Goal: Transaction & Acquisition: Purchase product/service

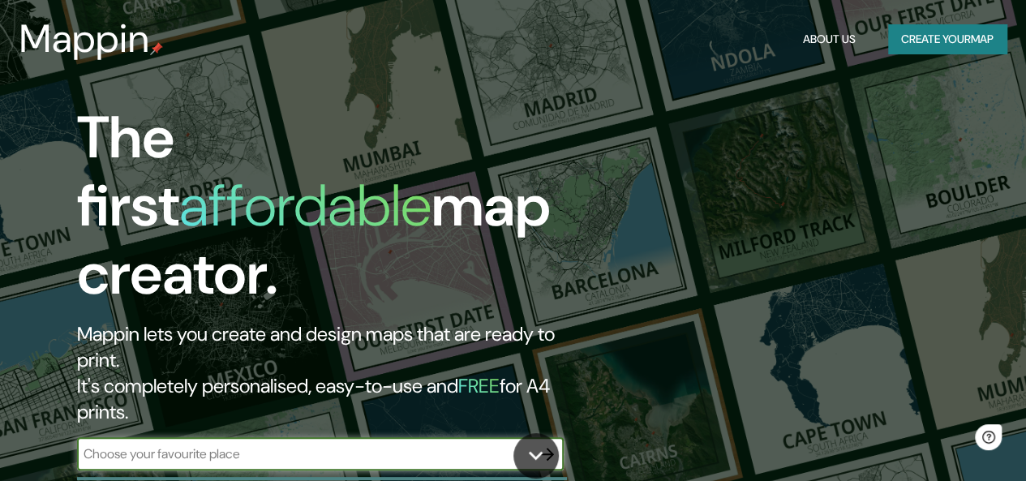
click at [259, 444] on input "text" at bounding box center [304, 453] width 454 height 19
type input "san [PERSON_NAME]"
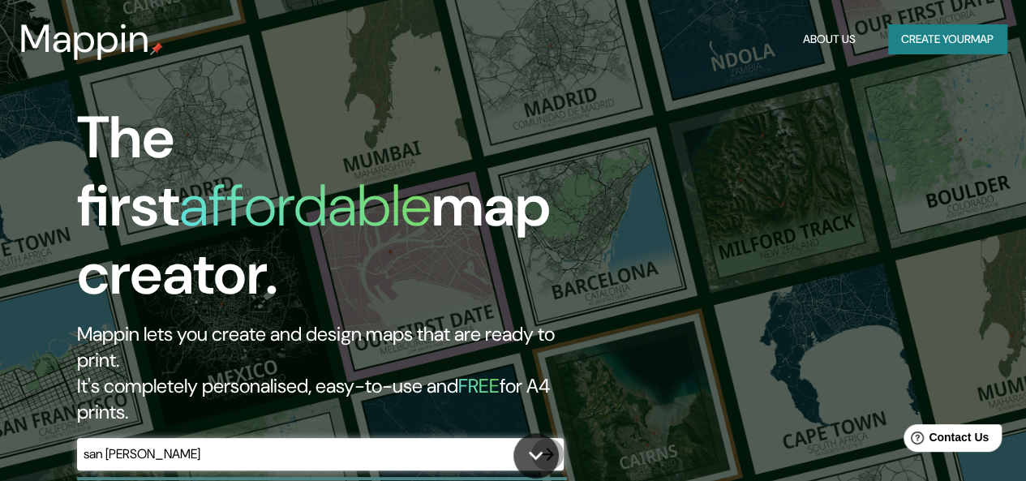
click at [548, 448] on icon "button" at bounding box center [547, 454] width 13 height 13
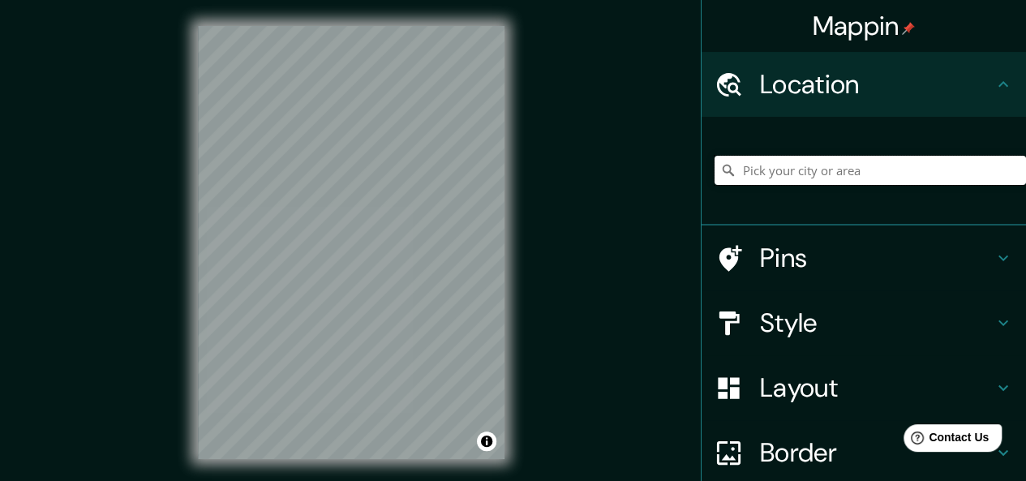
click at [780, 165] on input "Pick your city or area" at bounding box center [869, 170] width 311 height 29
type input "[PERSON_NAME], [GEOGRAPHIC_DATA][PERSON_NAME], [GEOGRAPHIC_DATA]"
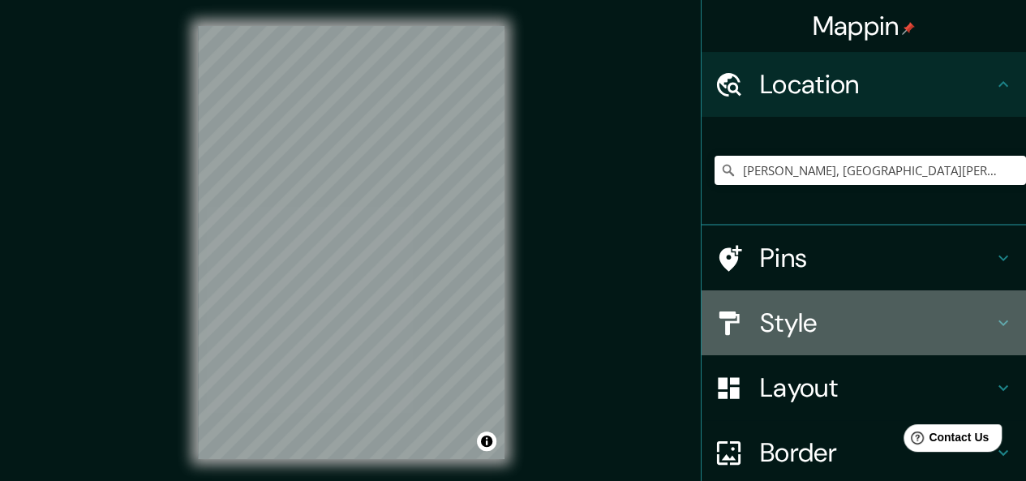
click at [800, 341] on div "Style" at bounding box center [863, 322] width 324 height 65
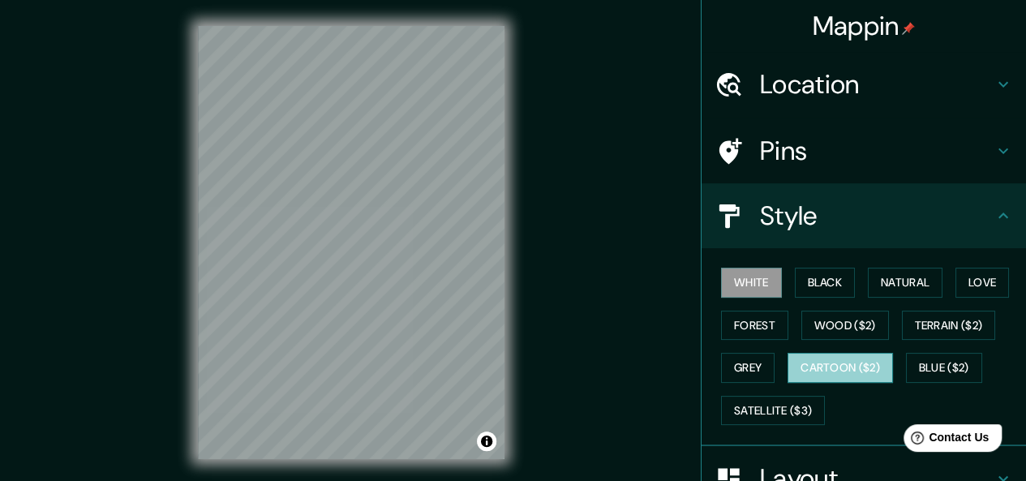
click at [820, 373] on button "Cartoon ($2)" at bounding box center [839, 368] width 105 height 30
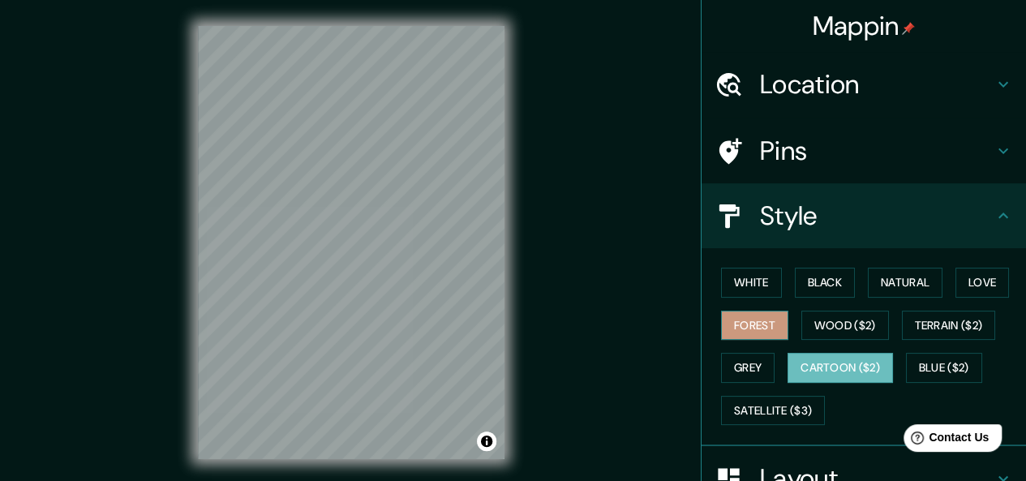
click at [751, 336] on button "Forest" at bounding box center [754, 326] width 67 height 30
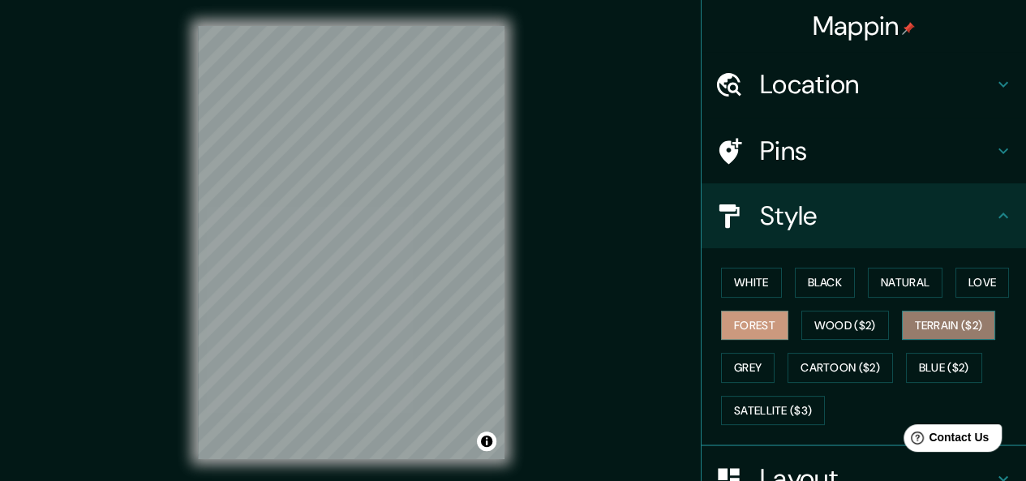
click at [905, 320] on button "Terrain ($2)" at bounding box center [949, 326] width 94 height 30
click at [769, 337] on button "Forest" at bounding box center [754, 326] width 67 height 30
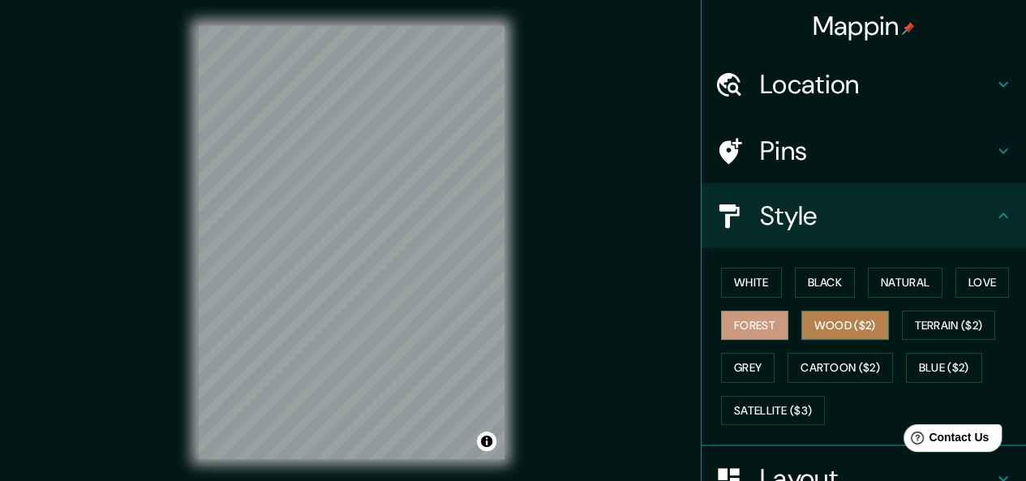
click at [825, 333] on button "Wood ($2)" at bounding box center [845, 326] width 88 height 30
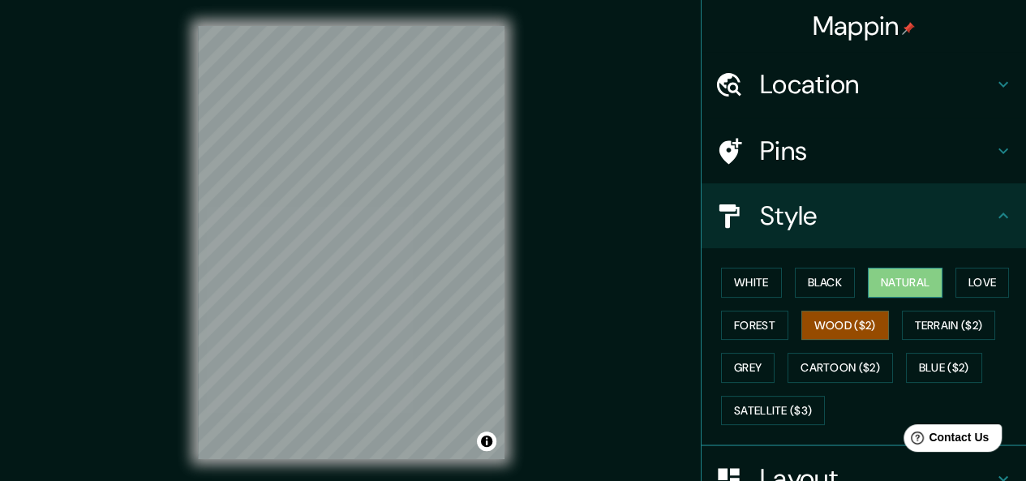
click at [880, 277] on button "Natural" at bounding box center [905, 283] width 75 height 30
click at [967, 275] on button "Love" at bounding box center [982, 283] width 54 height 30
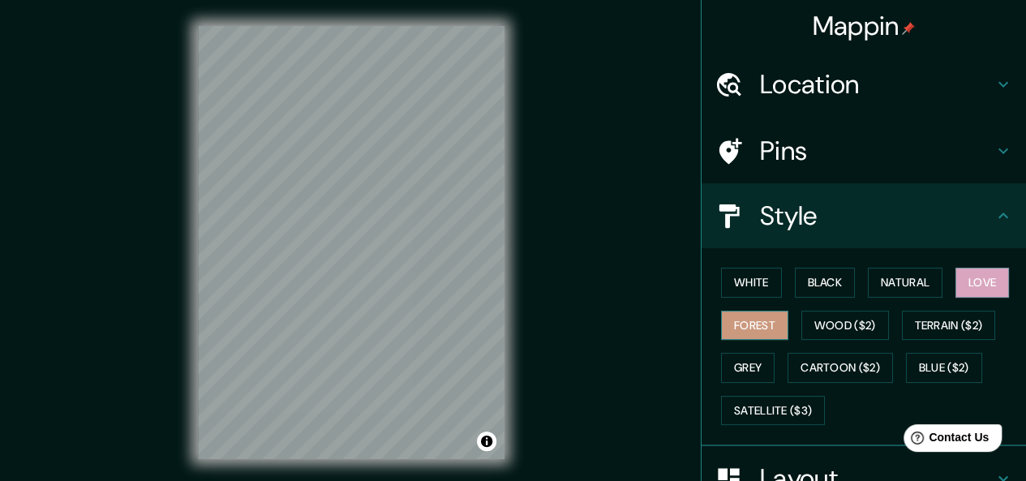
click at [743, 328] on button "Forest" at bounding box center [754, 326] width 67 height 30
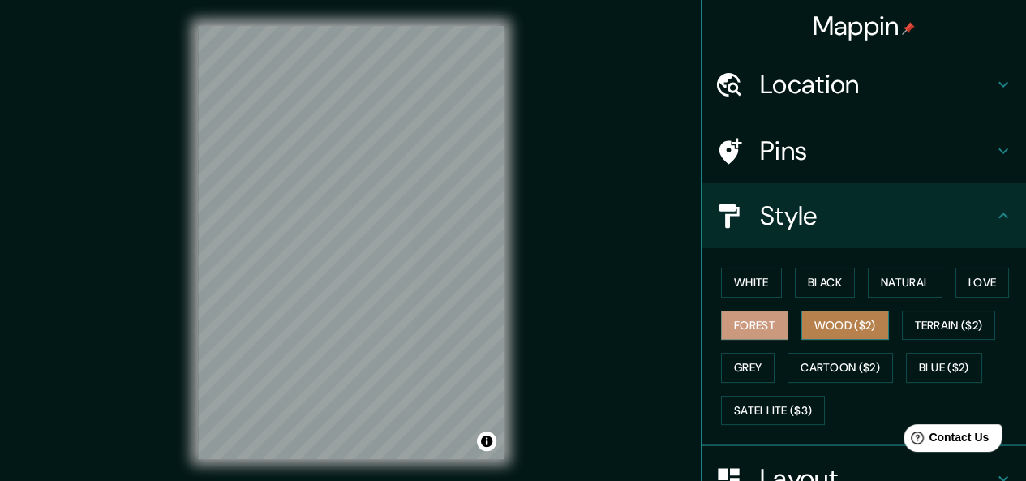
click at [852, 315] on button "Wood ($2)" at bounding box center [845, 326] width 88 height 30
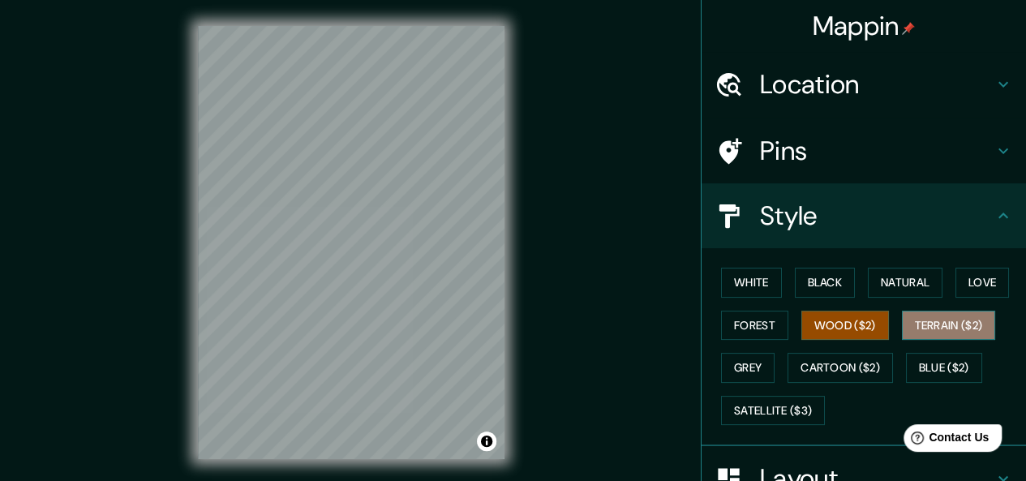
click at [905, 317] on button "Terrain ($2)" at bounding box center [949, 326] width 94 height 30
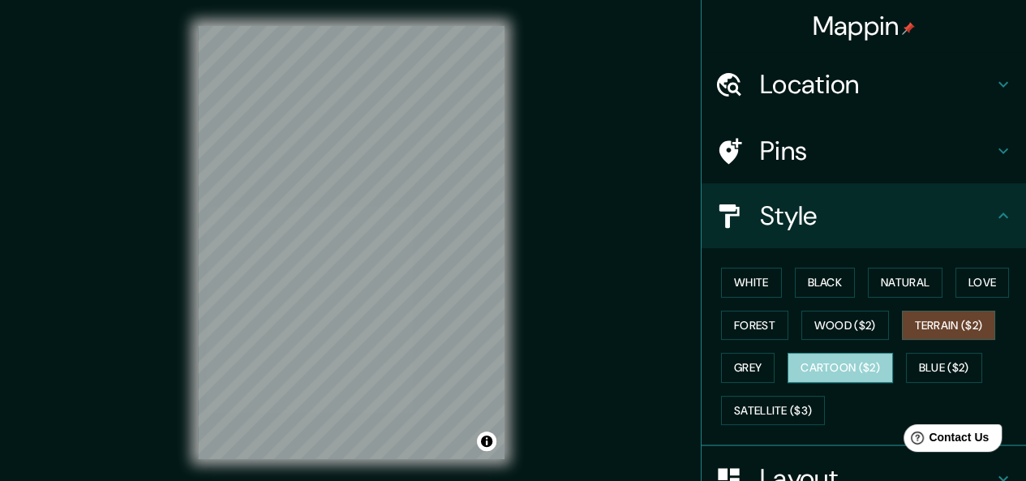
click at [820, 374] on button "Cartoon ($2)" at bounding box center [839, 368] width 105 height 30
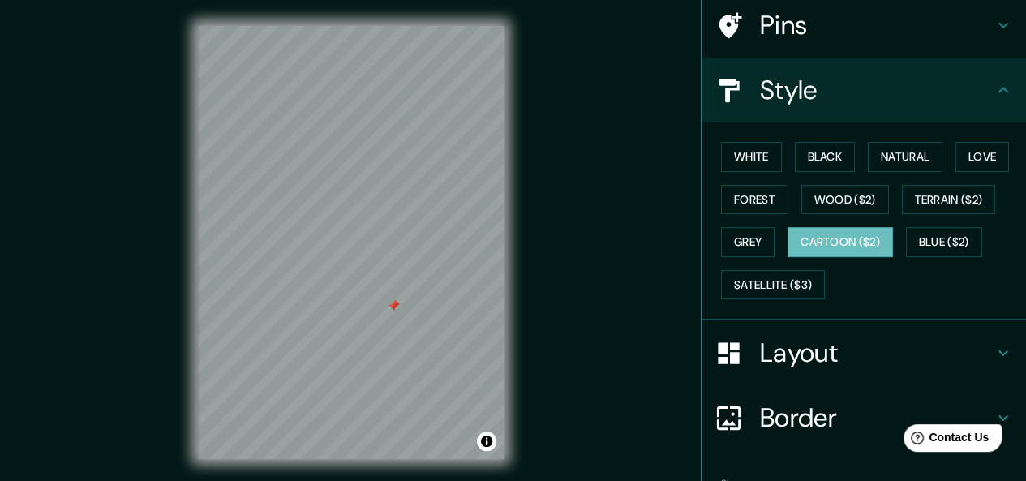
scroll to position [162, 0]
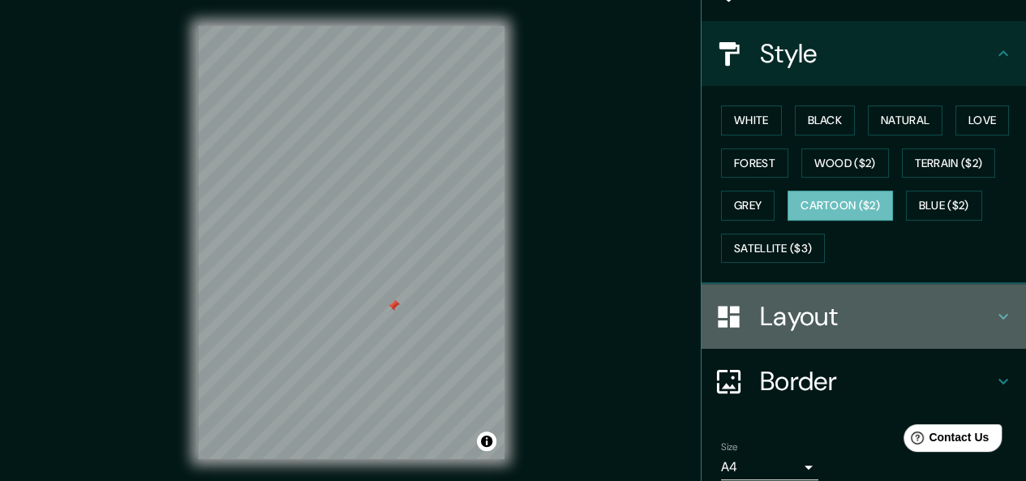
click at [832, 317] on h4 "Layout" at bounding box center [877, 316] width 234 height 32
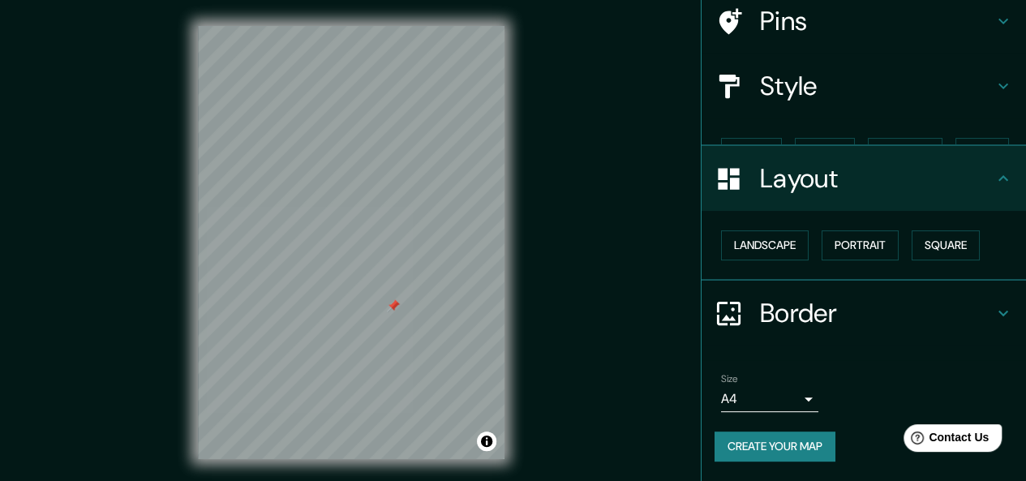
scroll to position [101, 0]
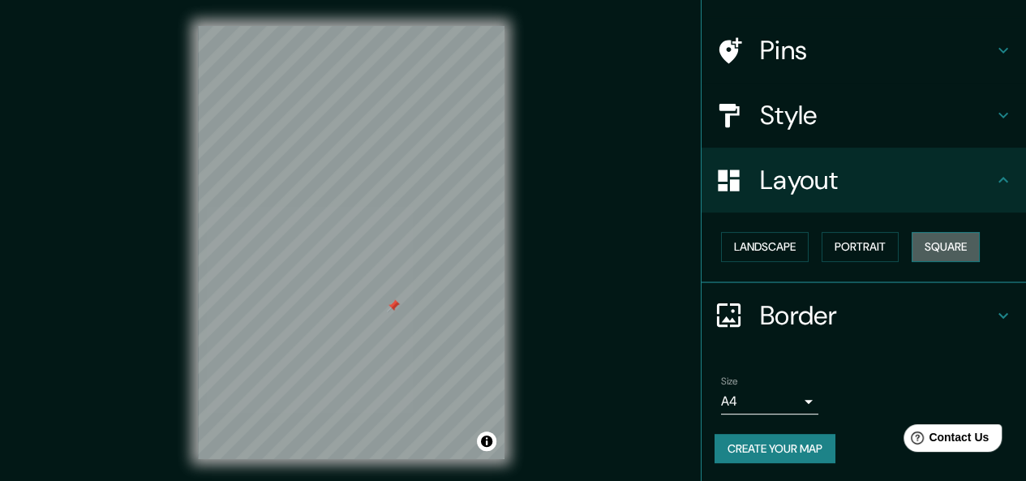
click at [927, 246] on button "Square" at bounding box center [945, 247] width 68 height 30
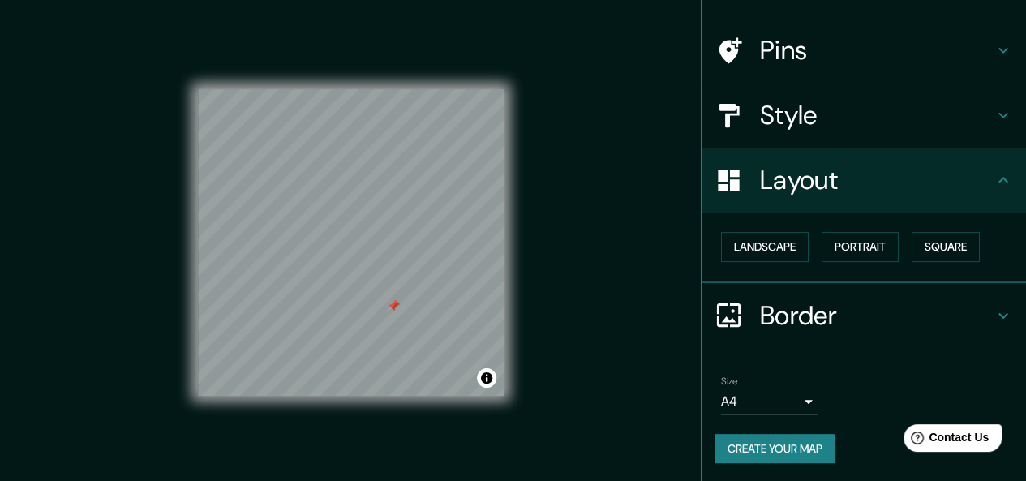
click at [858, 264] on div "Landscape [GEOGRAPHIC_DATA]" at bounding box center [869, 246] width 311 height 43
click at [757, 246] on button "Landscape" at bounding box center [765, 247] width 88 height 30
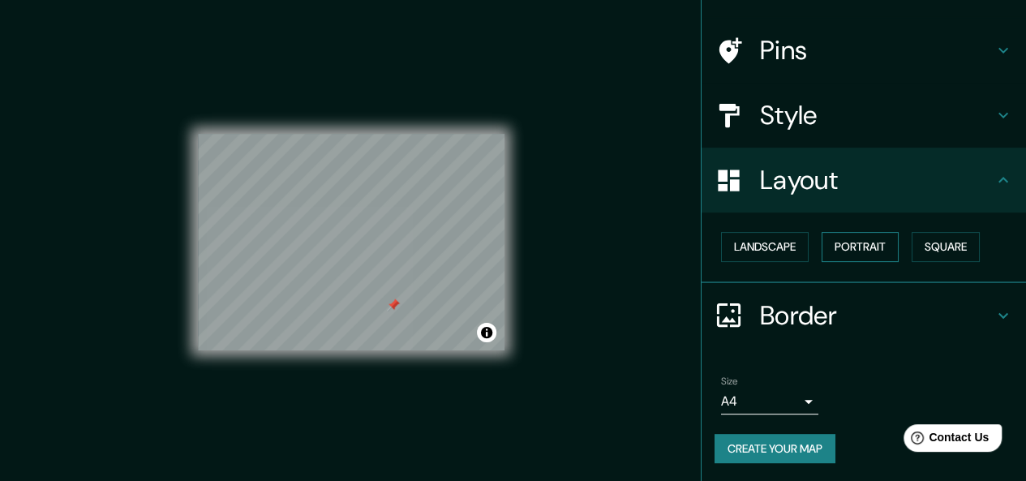
click at [842, 259] on button "Portrait" at bounding box center [859, 247] width 77 height 30
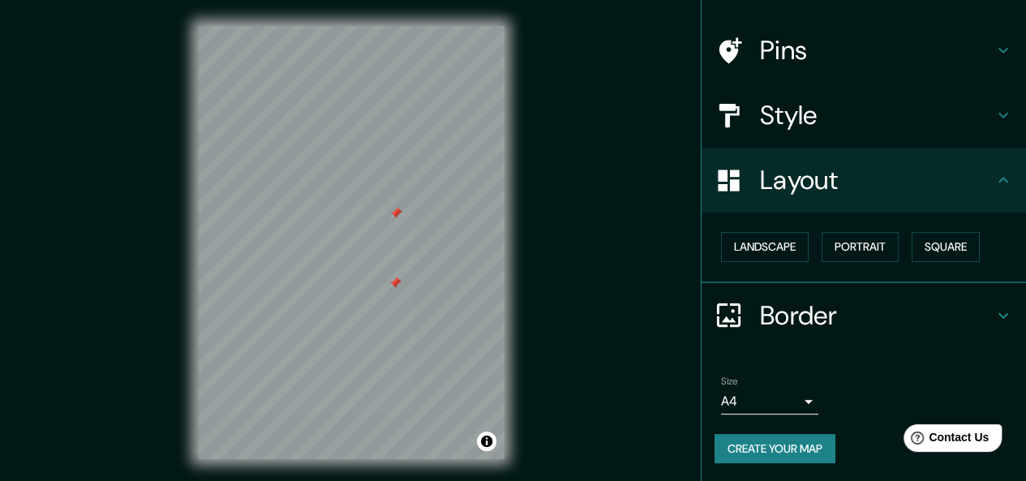
click at [394, 284] on div at bounding box center [394, 283] width 13 height 13
click at [397, 212] on div at bounding box center [395, 213] width 13 height 13
